Goal: Download file/media

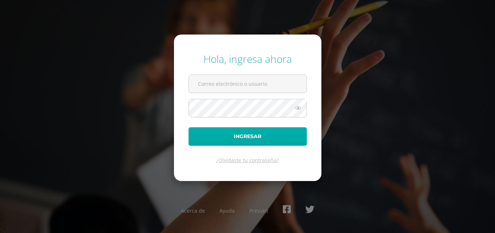
type input "[EMAIL_ADDRESS][DOMAIN_NAME]"
click at [260, 140] on button "Ingresar" at bounding box center [247, 136] width 118 height 19
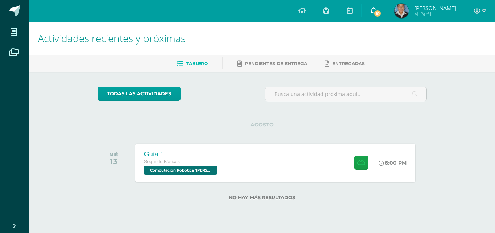
click at [376, 11] on icon at bounding box center [373, 10] width 6 height 7
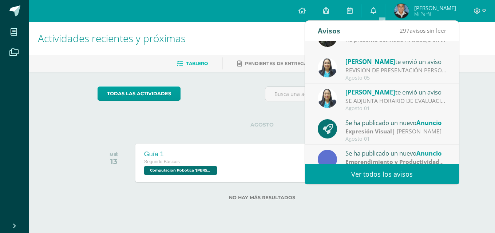
scroll to position [109, 0]
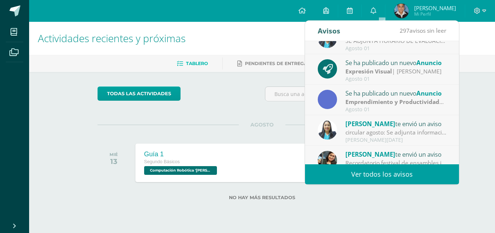
click at [262, 113] on div "todas las Actividades No tienes actividades Échale un vistazo a los [PERSON_NAM…" at bounding box center [262, 148] width 358 height 152
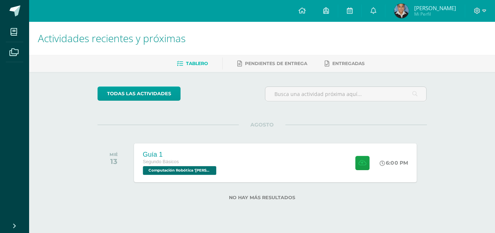
click at [277, 155] on div "Guía 1 Segundo Básicos Computación Robótica '[PERSON_NAME]' 6:00 PM Guía 1 Comp…" at bounding box center [275, 162] width 283 height 39
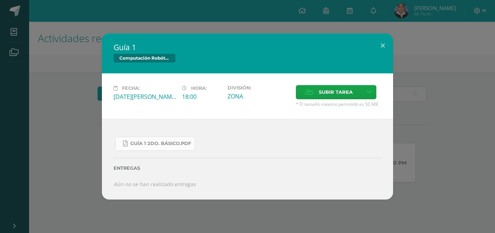
click at [188, 146] on span "Guía 1 2do. Básico.pdf" at bounding box center [160, 144] width 61 height 6
